Goal: Task Accomplishment & Management: Use online tool/utility

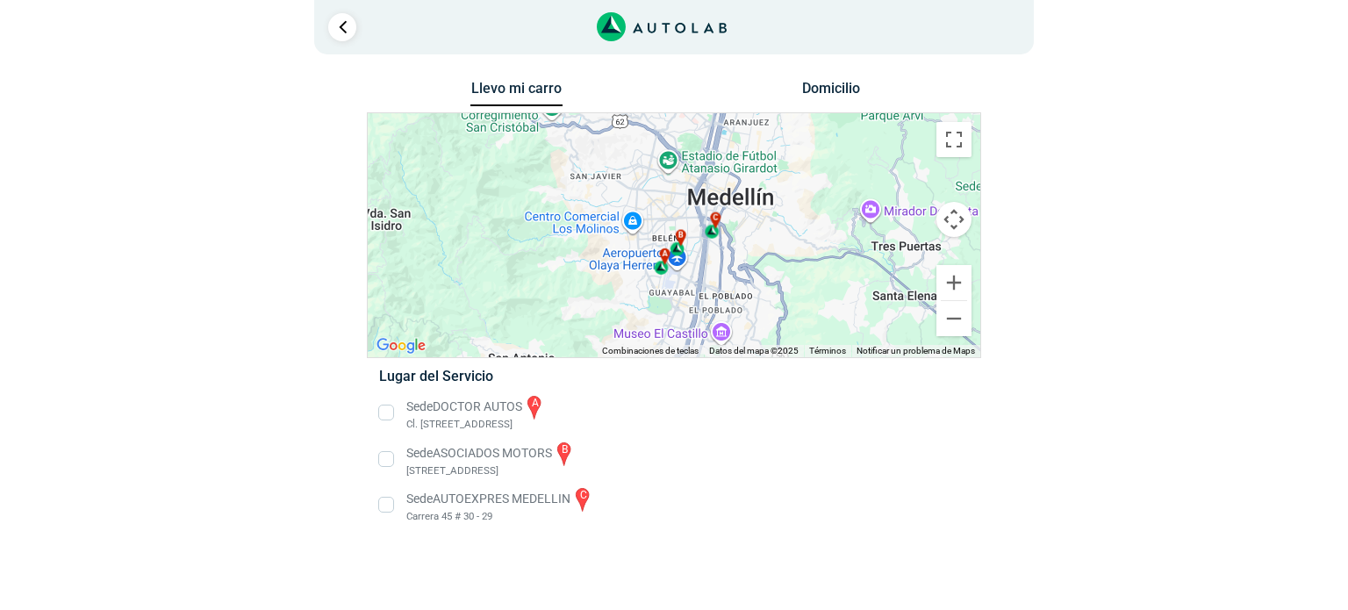
click at [571, 268] on div "a b c" at bounding box center [674, 235] width 613 height 244
click at [949, 284] on button "Ampliar" at bounding box center [954, 282] width 35 height 35
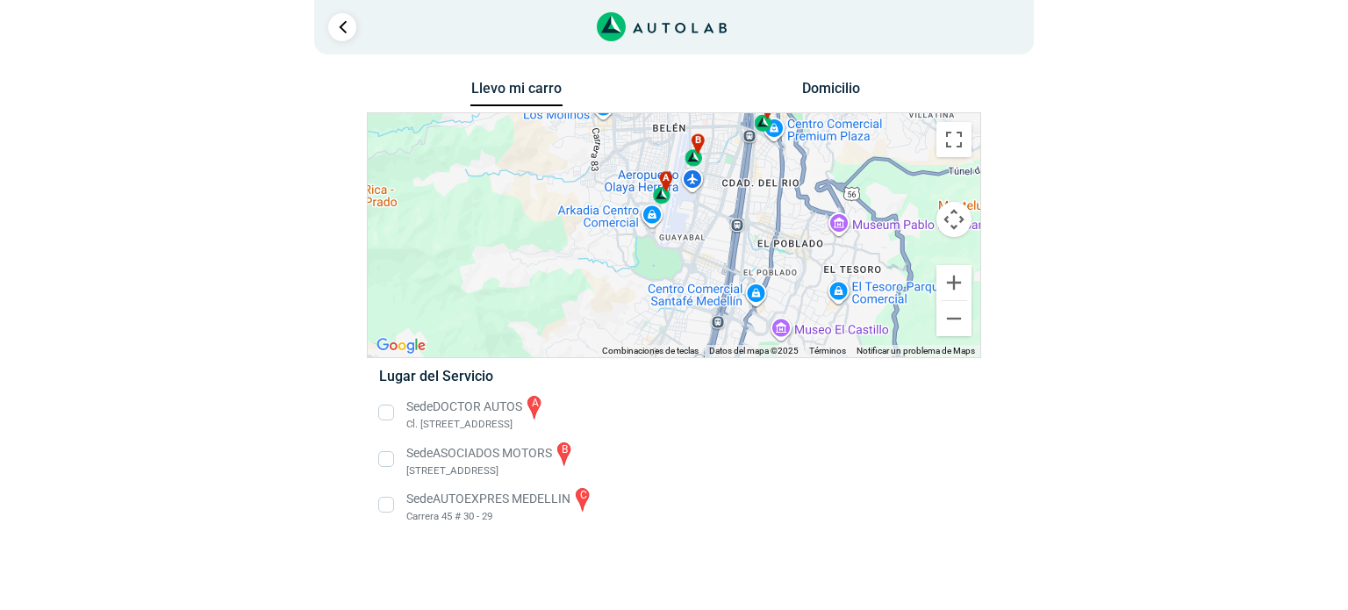
drag, startPoint x: 818, startPoint y: 298, endPoint x: 831, endPoint y: 181, distance: 117.5
click at [831, 181] on div "a b c" at bounding box center [674, 235] width 613 height 244
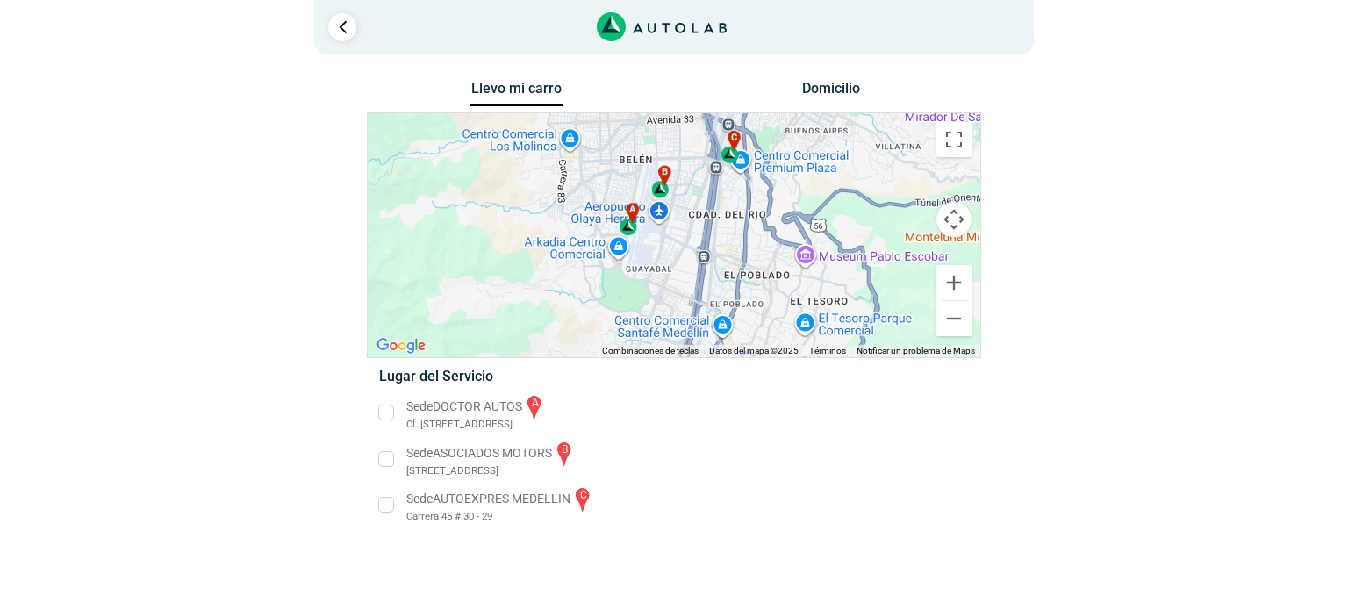
drag, startPoint x: 782, startPoint y: 206, endPoint x: 747, endPoint y: 238, distance: 47.2
click at [747, 238] on div "a b c" at bounding box center [674, 235] width 613 height 244
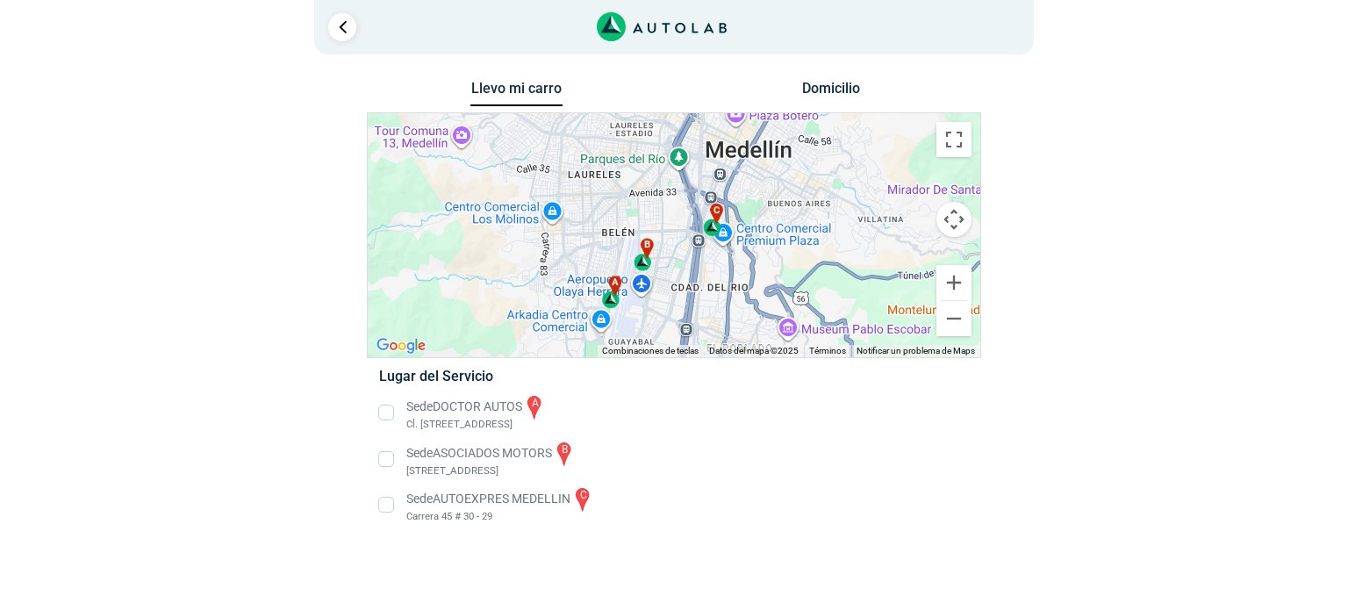
drag, startPoint x: 775, startPoint y: 136, endPoint x: 761, endPoint y: 218, distance: 82.8
click at [761, 218] on div "a b c" at bounding box center [674, 235] width 613 height 244
click at [961, 287] on button "Ampliar" at bounding box center [954, 282] width 35 height 35
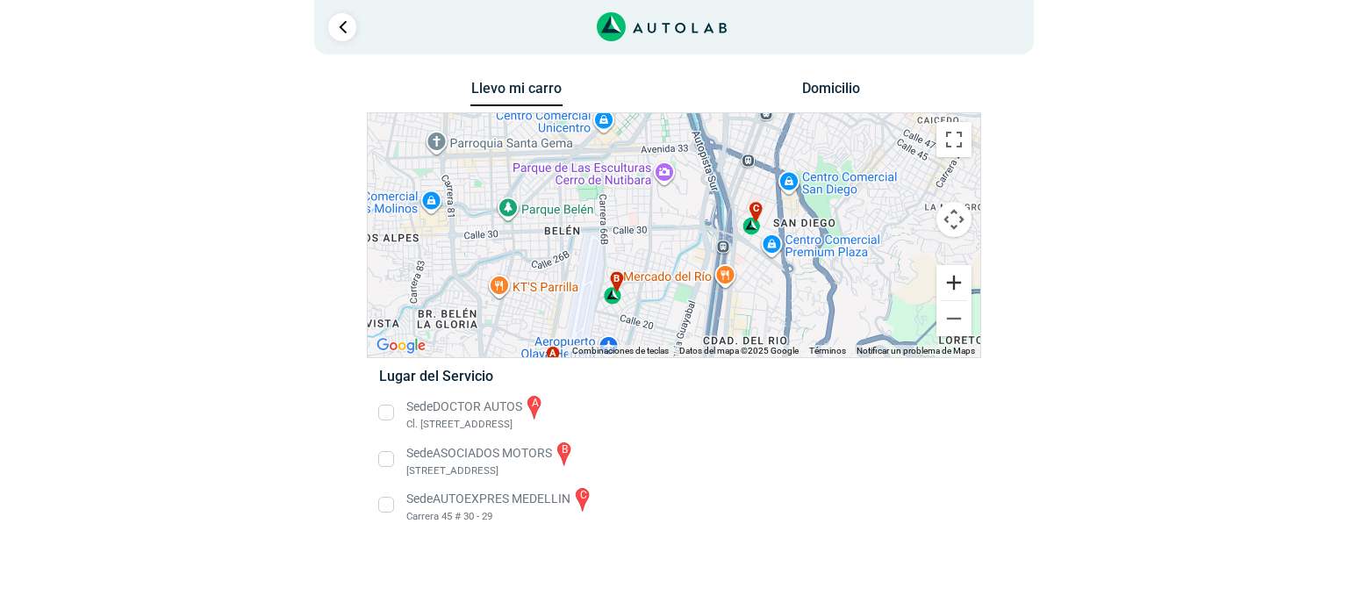
click at [954, 288] on button "Ampliar" at bounding box center [954, 282] width 35 height 35
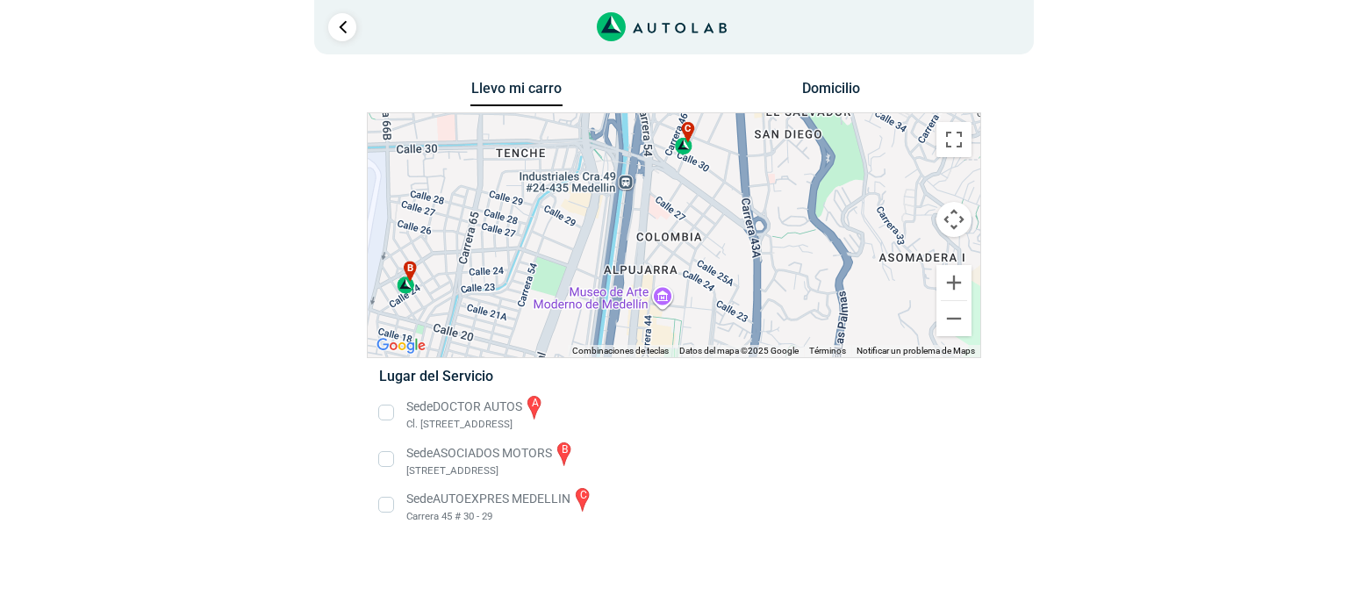
drag, startPoint x: 804, startPoint y: 244, endPoint x: 655, endPoint y: 168, distance: 167.6
click at [655, 168] on div "a b c" at bounding box center [674, 235] width 613 height 244
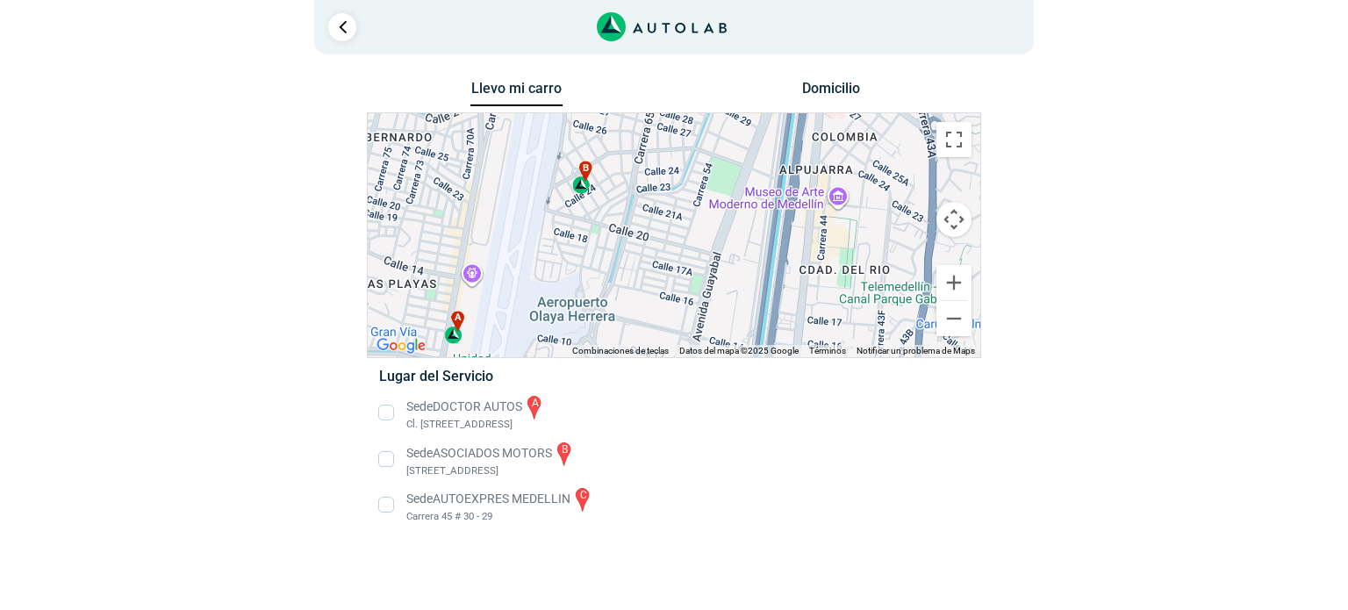
drag, startPoint x: 567, startPoint y: 260, endPoint x: 747, endPoint y: 154, distance: 208.5
click at [747, 154] on div "a b c" at bounding box center [674, 235] width 613 height 244
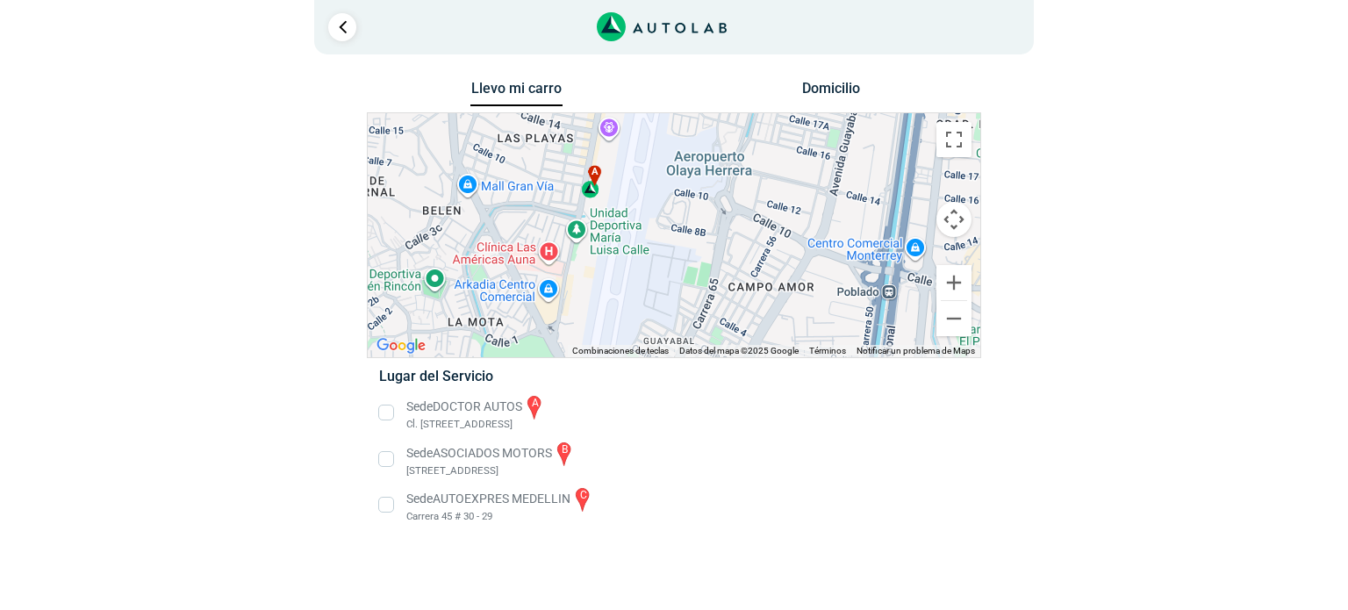
drag, startPoint x: 631, startPoint y: 270, endPoint x: 767, endPoint y: 124, distance: 200.0
click at [767, 124] on div "a b c" at bounding box center [674, 235] width 613 height 244
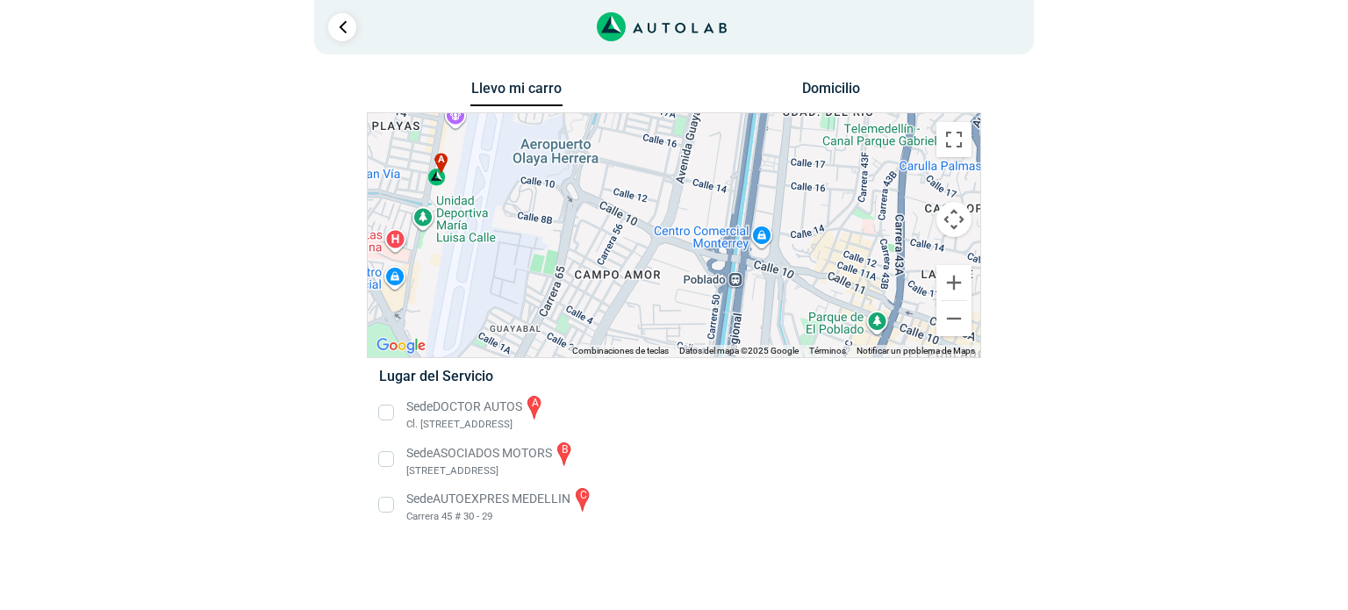
drag, startPoint x: 479, startPoint y: 234, endPoint x: 327, endPoint y: 217, distance: 153.7
click at [327, 217] on div "Llevo mi carro [GEOGRAPHIC_DATA] ← Mover a la izquierda → Mover a la derecha ↑ …" at bounding box center [673, 312] width 851 height 472
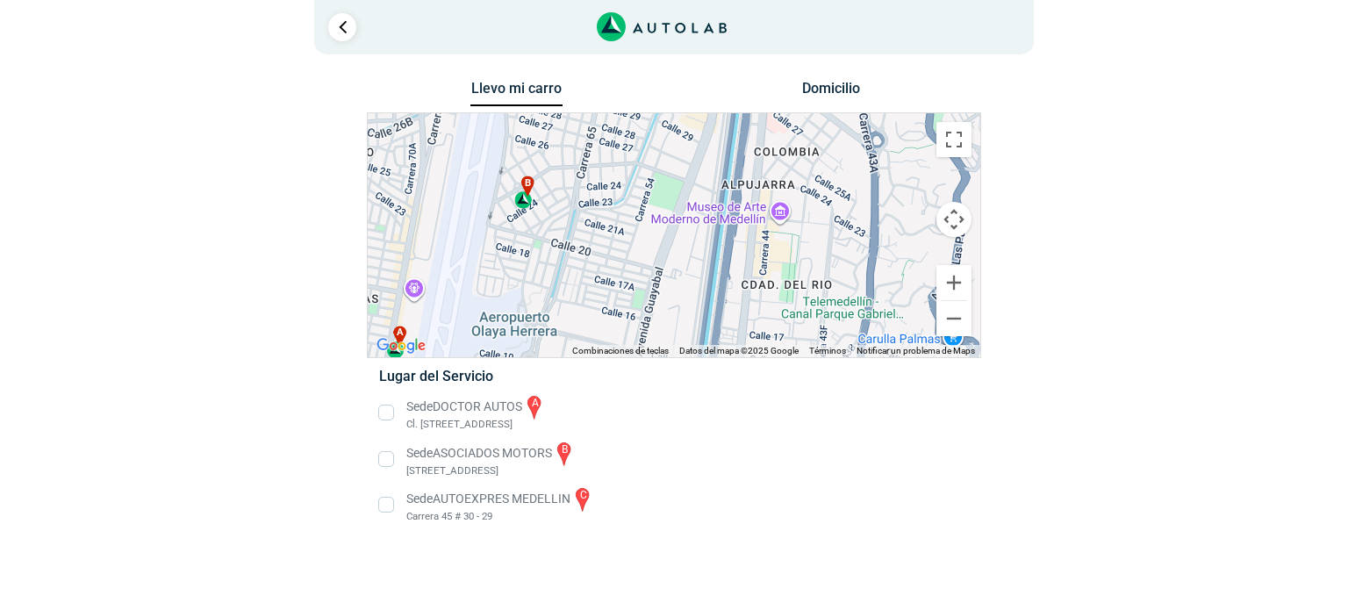
drag, startPoint x: 648, startPoint y: 168, endPoint x: 607, endPoint y: 343, distance: 180.3
click at [607, 343] on div "a b c" at bounding box center [674, 235] width 613 height 244
click at [524, 194] on div "b" at bounding box center [524, 192] width 20 height 33
